Goal: Book appointment/travel/reservation

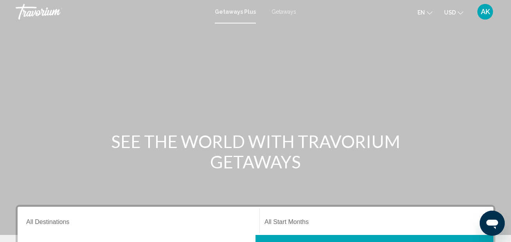
click at [283, 14] on span "Getaways" at bounding box center [284, 12] width 25 height 6
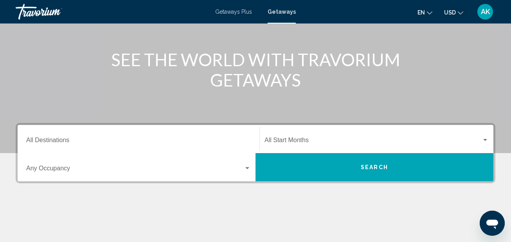
scroll to position [83, 0]
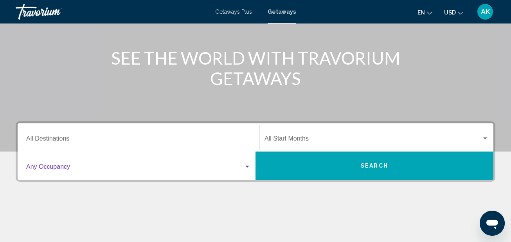
click at [248, 167] on div "Search widget" at bounding box center [247, 166] width 4 height 2
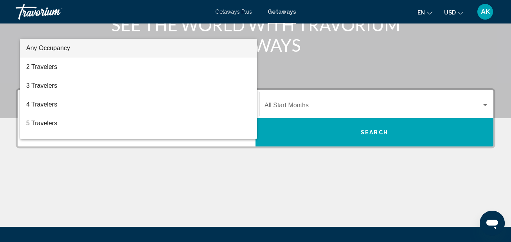
scroll to position [114, 0]
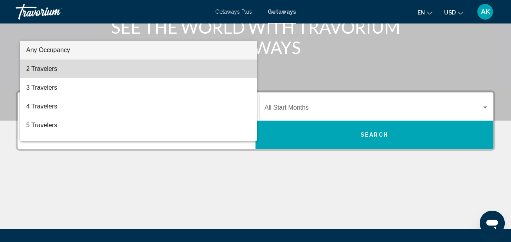
click at [70, 70] on span "2 Travelers" at bounding box center [138, 68] width 225 height 19
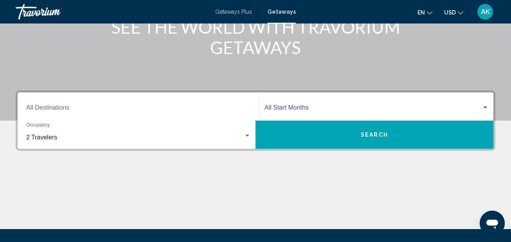
click at [310, 108] on span "Search widget" at bounding box center [372, 109] width 217 height 7
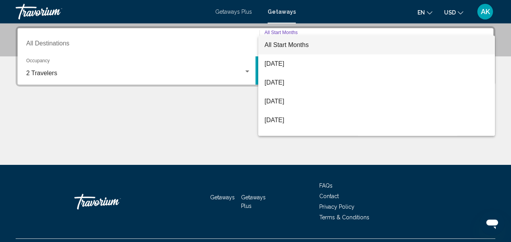
scroll to position [179, 0]
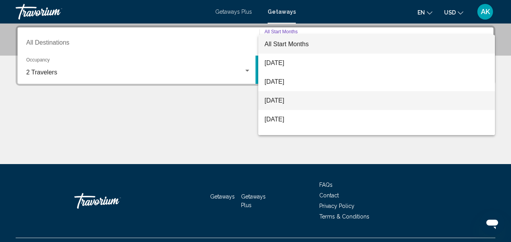
click at [300, 100] on span "[DATE]" at bounding box center [376, 100] width 224 height 19
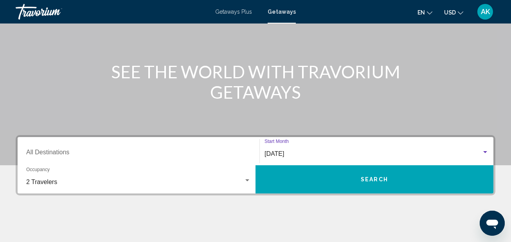
scroll to position [77, 0]
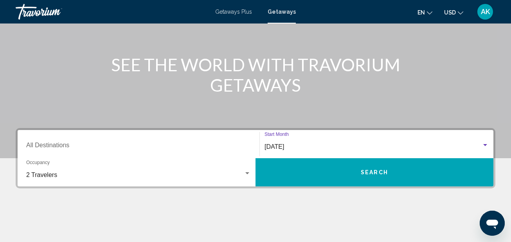
click at [367, 175] on span "Search" at bounding box center [374, 172] width 27 height 6
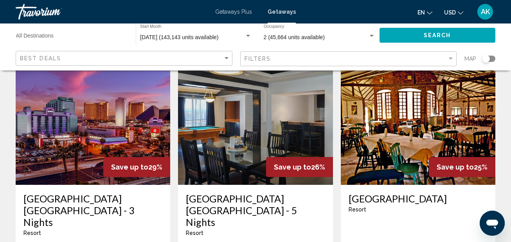
scroll to position [44, 0]
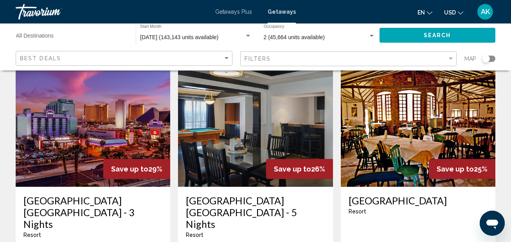
click at [493, 59] on div "Search widget" at bounding box center [488, 59] width 13 height 6
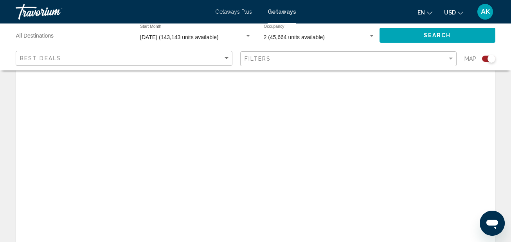
scroll to position [287, 0]
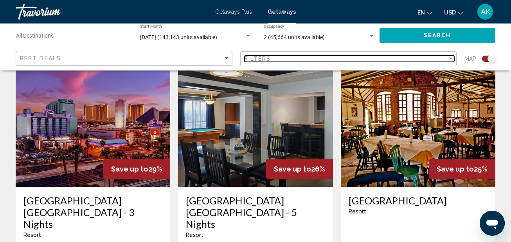
click at [450, 59] on div "Filter" at bounding box center [451, 59] width 4 height 2
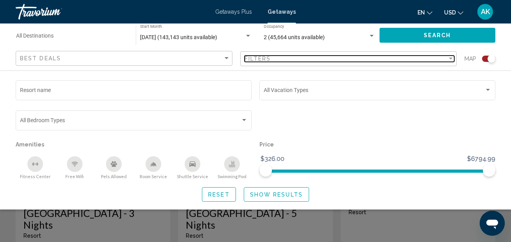
scroll to position [284, 0]
click at [450, 59] on div "Filter" at bounding box center [451, 59] width 4 height 2
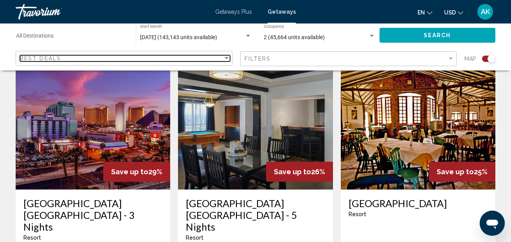
click at [227, 58] on div "Sort by" at bounding box center [227, 58] width 4 height 2
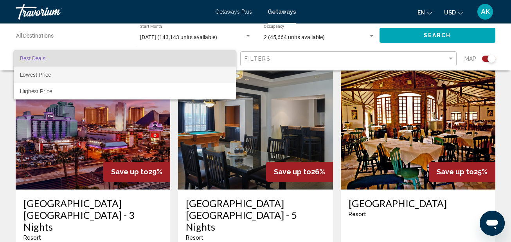
click at [216, 74] on span "Lowest Price" at bounding box center [125, 75] width 210 height 16
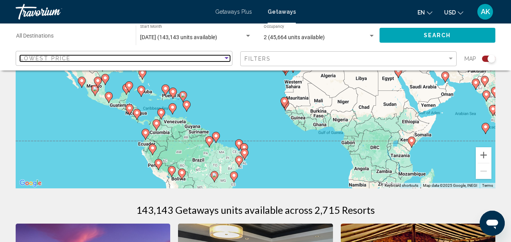
scroll to position [99, 0]
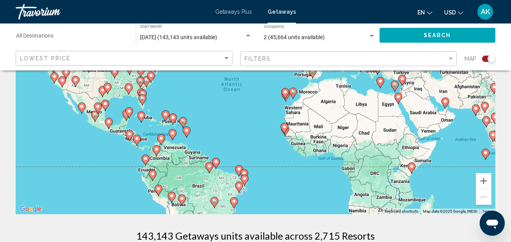
click at [184, 123] on image "Main content" at bounding box center [183, 121] width 5 height 5
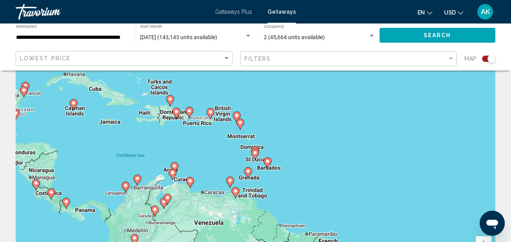
scroll to position [34, 0]
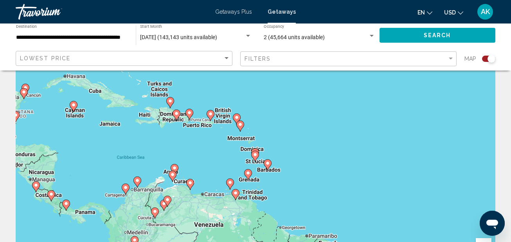
click at [191, 115] on icon "Main content" at bounding box center [189, 114] width 7 height 10
type input "**********"
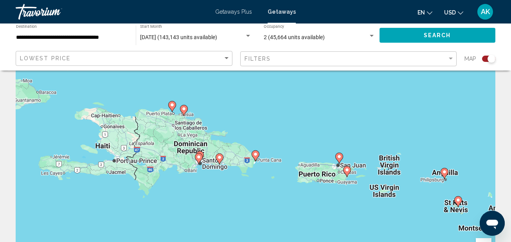
click at [183, 113] on icon "Main content" at bounding box center [183, 110] width 7 height 10
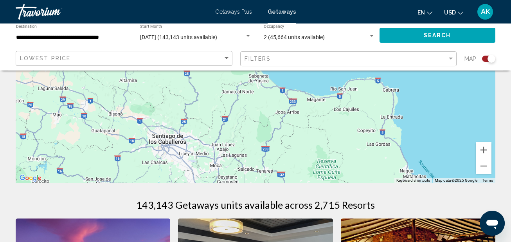
scroll to position [102, 0]
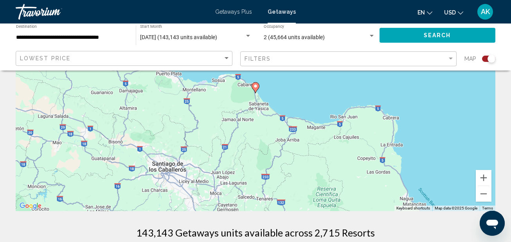
click at [255, 86] on image "Main content" at bounding box center [255, 86] width 5 height 5
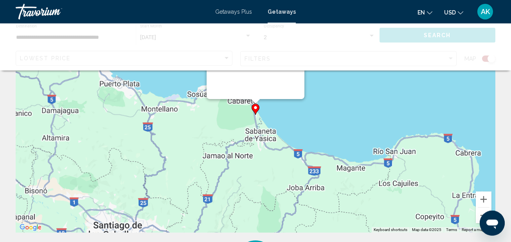
click at [255, 86] on div "Main content" at bounding box center [256, 1] width 98 height 196
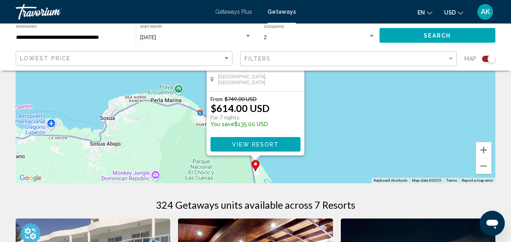
scroll to position [138, 0]
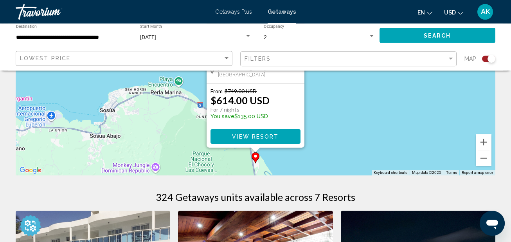
click at [249, 137] on span "View Resort" at bounding box center [255, 136] width 47 height 6
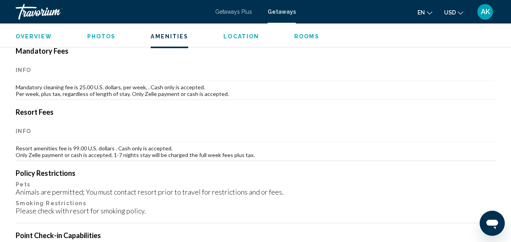
scroll to position [842, 0]
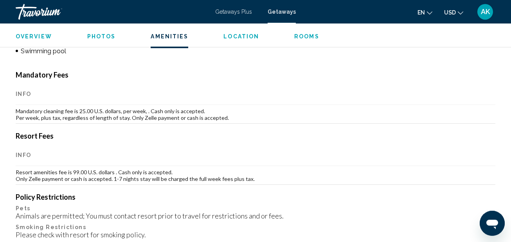
click at [235, 36] on span "Location" at bounding box center [241, 36] width 36 height 6
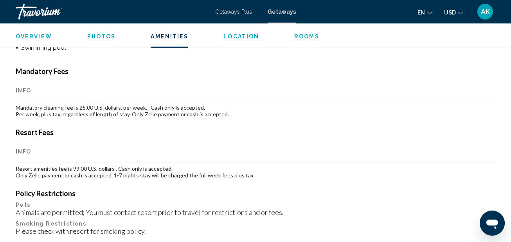
scroll to position [827, 0]
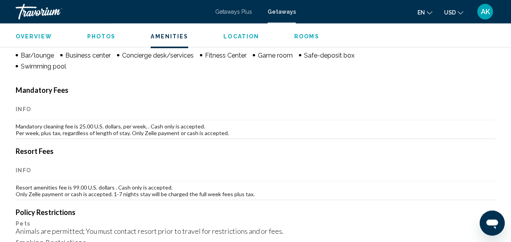
click at [34, 36] on span "Overview" at bounding box center [34, 36] width 36 height 6
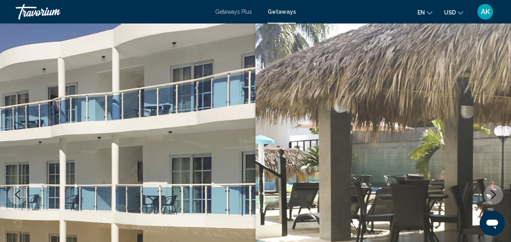
scroll to position [0, 0]
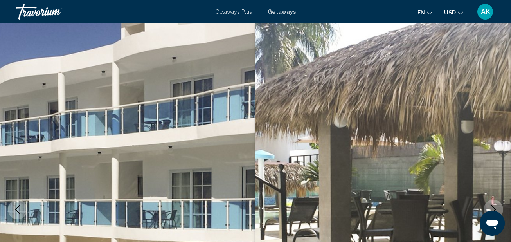
click at [462, 14] on icon "Change currency" at bounding box center [460, 12] width 5 height 3
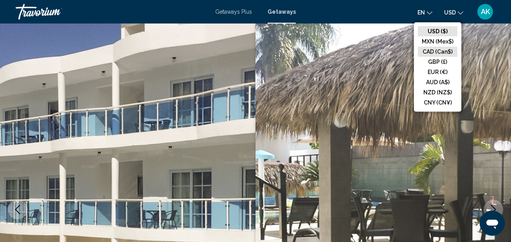
click at [444, 50] on button "CAD (Can$)" at bounding box center [438, 52] width 40 height 10
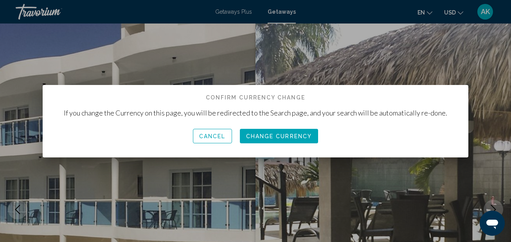
click at [283, 137] on span "Change Currency" at bounding box center [279, 136] width 66 height 6
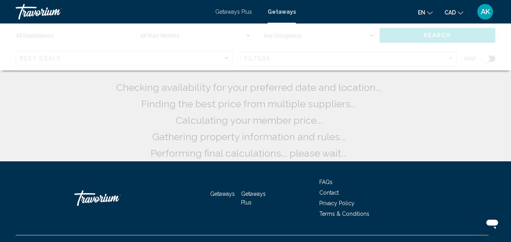
scroll to position [15, 0]
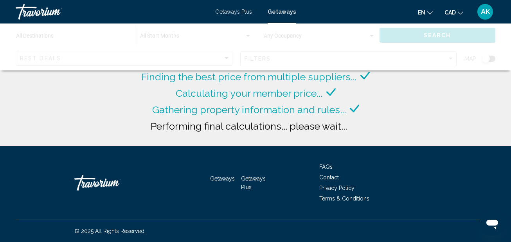
click at [223, 179] on span "Getaways" at bounding box center [222, 178] width 25 height 6
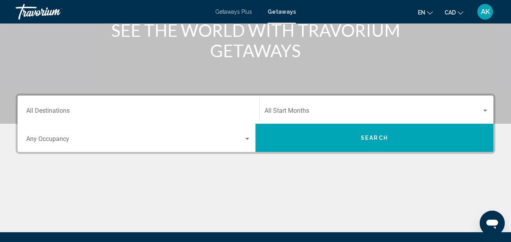
scroll to position [113, 0]
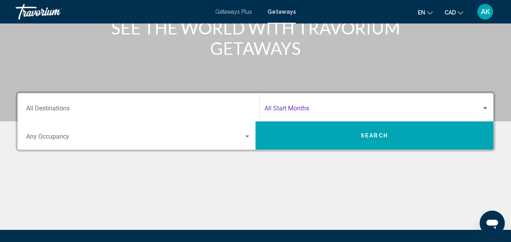
click at [485, 110] on div "Search widget" at bounding box center [485, 108] width 7 height 6
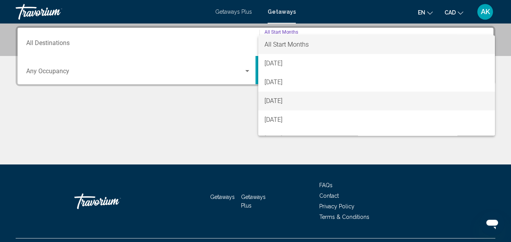
scroll to position [179, 0]
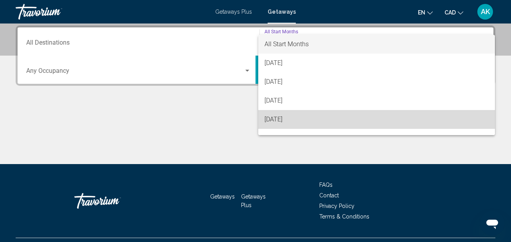
click at [292, 119] on span "[DATE]" at bounding box center [376, 119] width 224 height 19
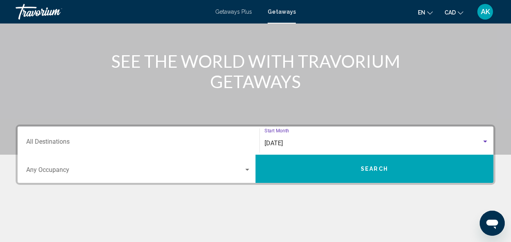
scroll to position [78, 0]
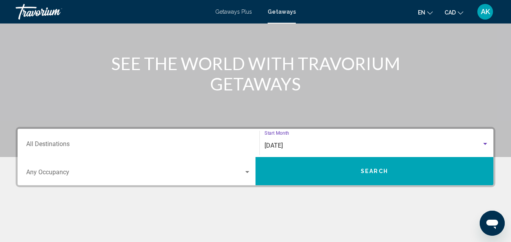
click at [100, 142] on div "Destination All Destinations" at bounding box center [138, 143] width 225 height 25
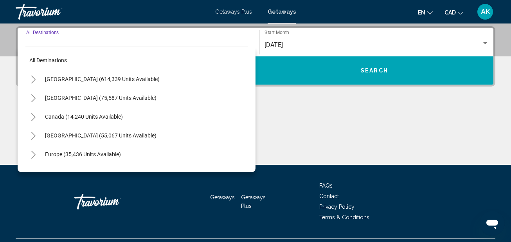
scroll to position [179, 0]
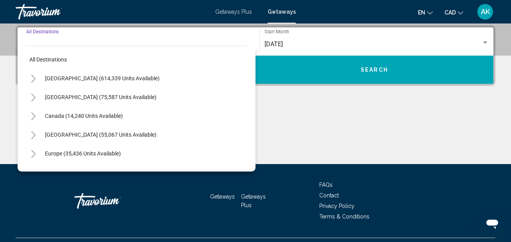
click at [34, 134] on icon "Toggle Caribbean & Atlantic Islands (55,067 units available)" at bounding box center [33, 135] width 4 height 8
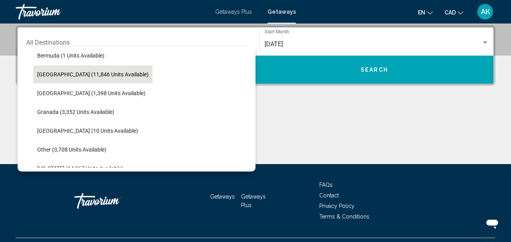
scroll to position [142, 0]
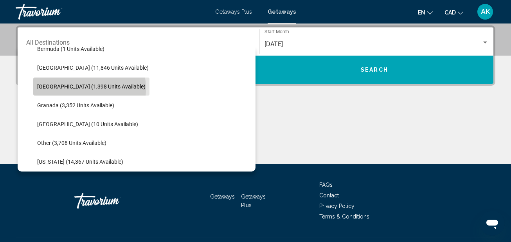
click at [71, 89] on span "[GEOGRAPHIC_DATA] (1,398 units available)" at bounding box center [91, 86] width 108 height 6
type input "**********"
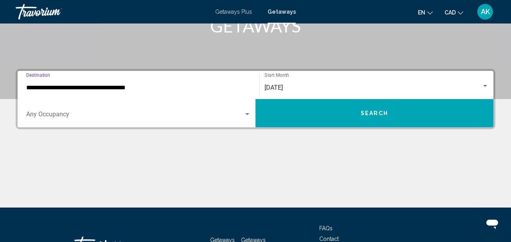
scroll to position [134, 0]
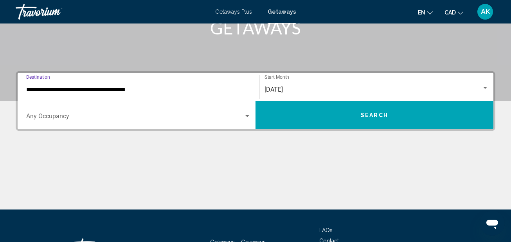
click at [332, 114] on button "Search" at bounding box center [374, 115] width 238 height 28
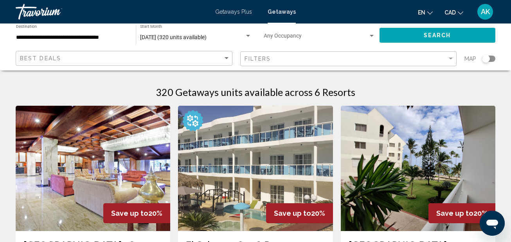
click at [43, 13] on div "Travorium" at bounding box center [55, 12] width 78 height 16
